Goal: Task Accomplishment & Management: Complete application form

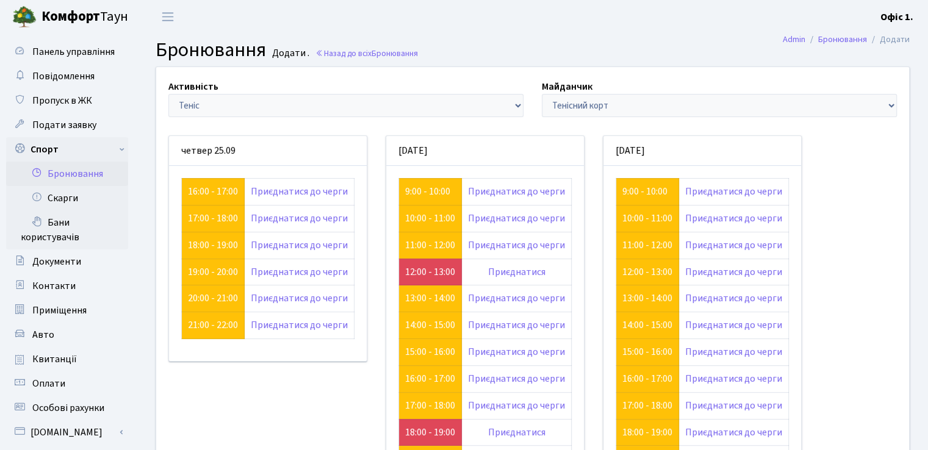
click at [466, 44] on h2 "Бронювання Додати . Назад до всіх Бронювання" at bounding box center [533, 49] width 754 height 23
